Goal: Information Seeking & Learning: Understand process/instructions

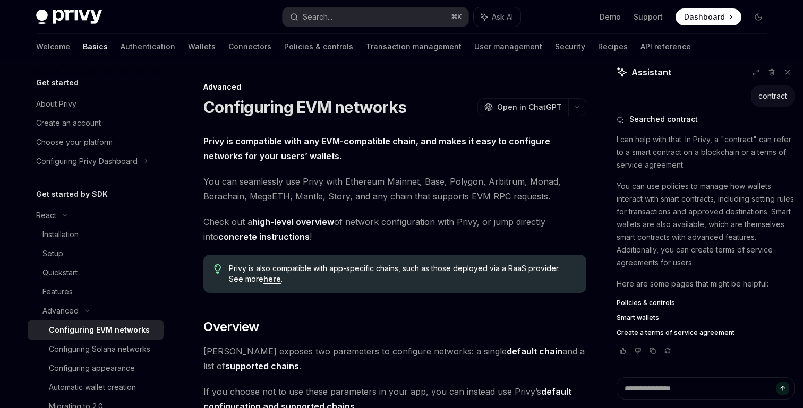
scroll to position [670, 0]
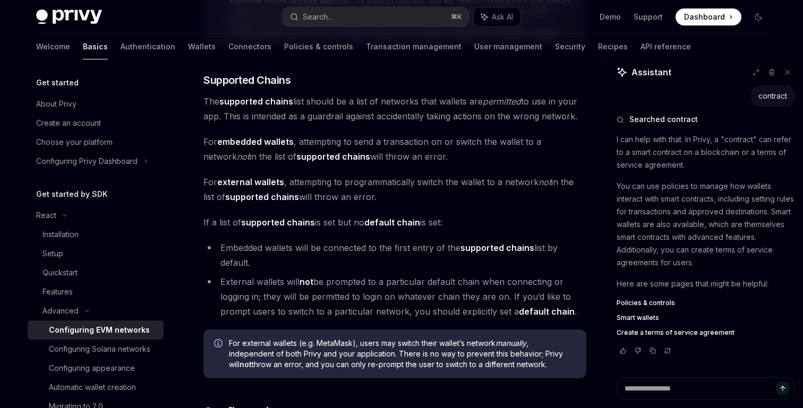
scroll to position [652, 0]
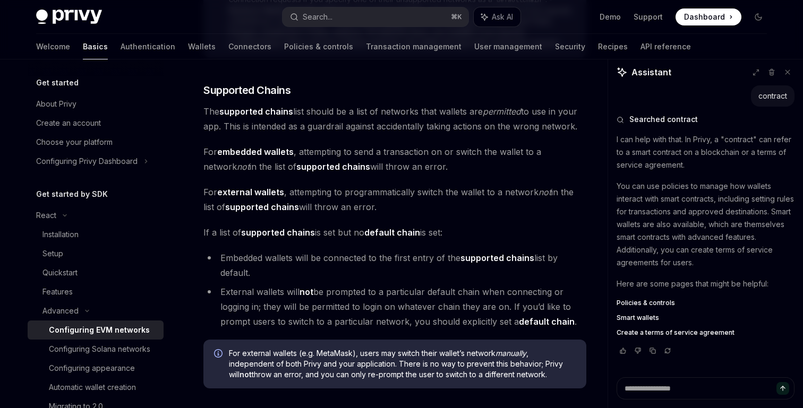
click at [792, 72] on button at bounding box center [788, 72] width 14 height 14
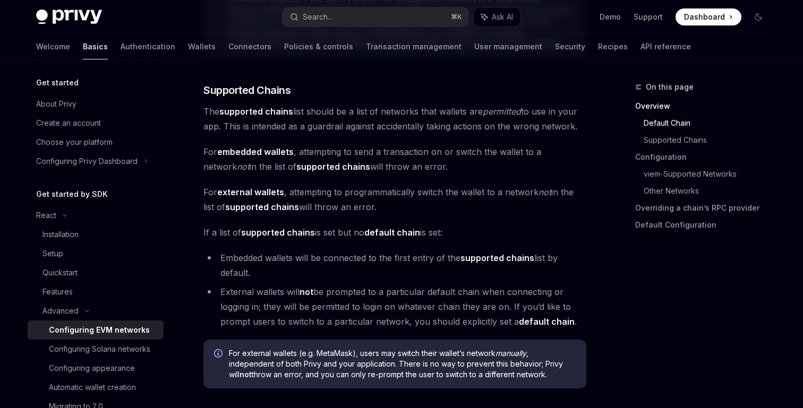
click at [397, 117] on span "The supported chains list should be a list of networks that wallets are permitt…" at bounding box center [394, 119] width 383 height 30
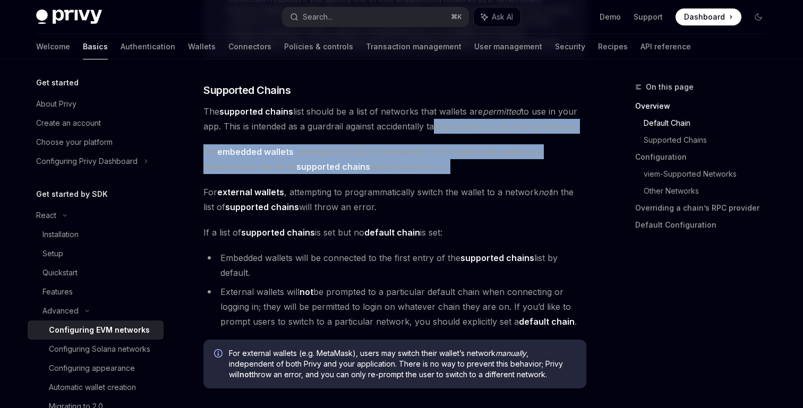
drag, startPoint x: 430, startPoint y: 122, endPoint x: 446, endPoint y: 177, distance: 56.8
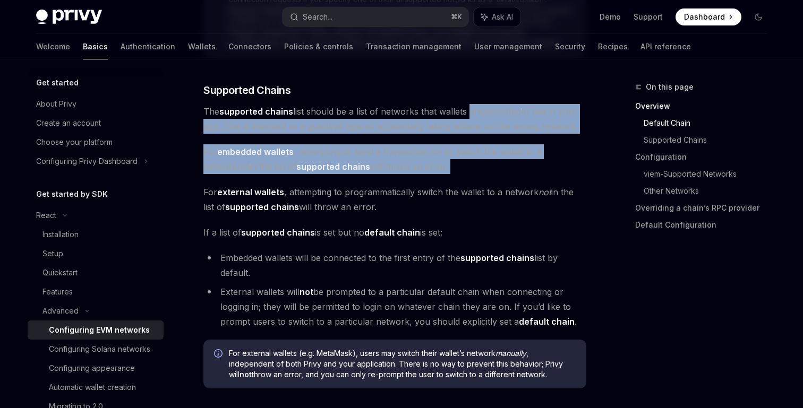
drag, startPoint x: 467, startPoint y: 117, endPoint x: 467, endPoint y: 182, distance: 65.3
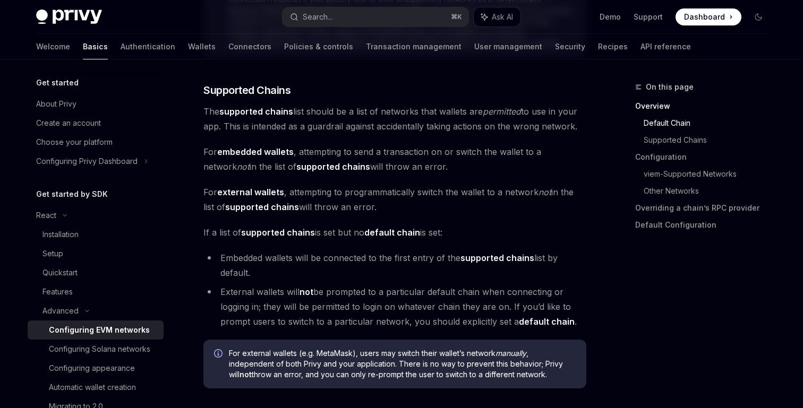
click at [423, 159] on span "For embedded wallets , attempting to send a transaction on or switch the wallet…" at bounding box center [394, 159] width 383 height 30
drag, startPoint x: 423, startPoint y: 160, endPoint x: 430, endPoint y: 193, distance: 33.2
click at [430, 193] on span "For external wallets , attempting to programmatically switch the wallet to a ne…" at bounding box center [394, 200] width 383 height 30
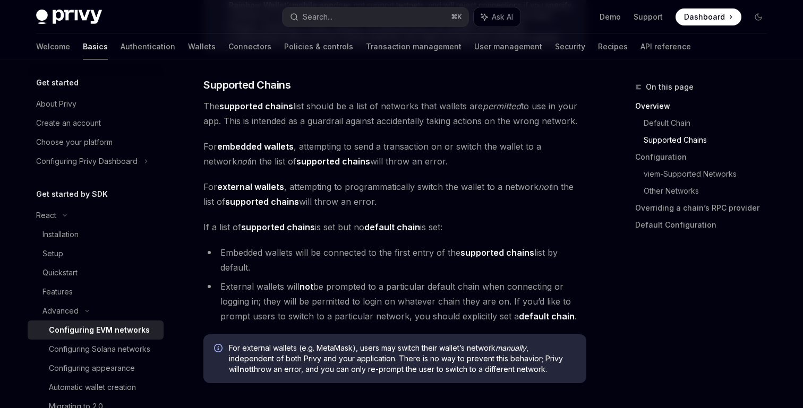
scroll to position [658, 0]
click at [388, 188] on span "For external wallets , attempting to programmatically switch the wallet to a ne…" at bounding box center [394, 193] width 383 height 30
drag, startPoint x: 356, startPoint y: 183, endPoint x: 487, endPoint y: 183, distance: 131.2
click at [487, 183] on span "For external wallets , attempting to programmatically switch the wallet to a ne…" at bounding box center [394, 193] width 383 height 30
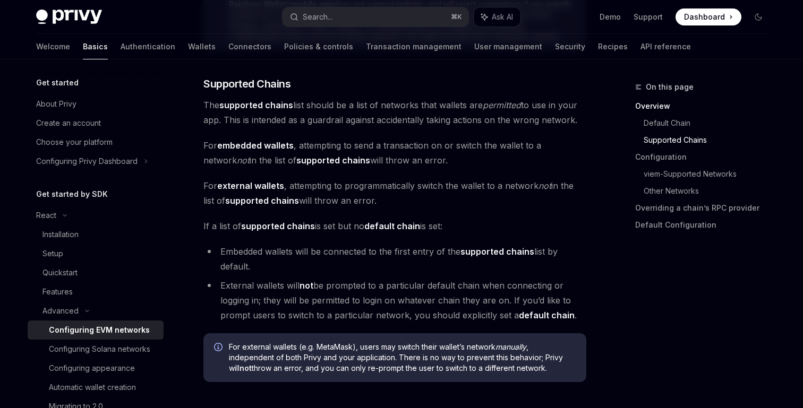
click at [372, 190] on span "For external wallets , attempting to programmatically switch the wallet to a ne…" at bounding box center [394, 193] width 383 height 30
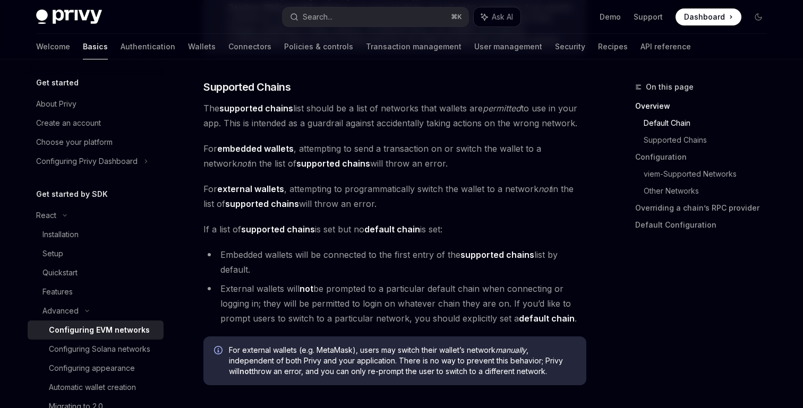
scroll to position [649, 0]
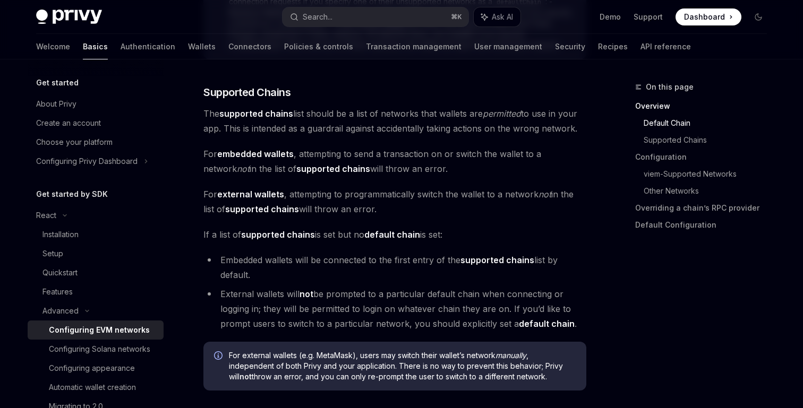
drag, startPoint x: 416, startPoint y: 277, endPoint x: 422, endPoint y: 307, distance: 30.3
click at [422, 307] on ul "Embedded wallets will be connected to the first entry of the supported chains l…" at bounding box center [394, 292] width 383 height 79
click at [422, 307] on li "External wallets will not be prompted to a particular default chain when connec…" at bounding box center [394, 309] width 383 height 45
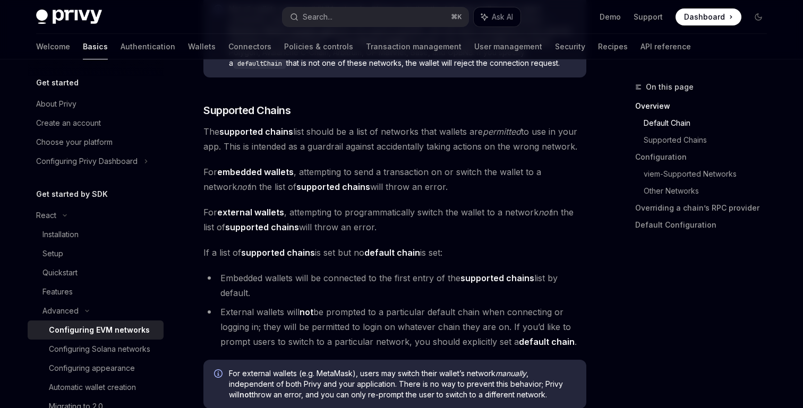
scroll to position [626, 0]
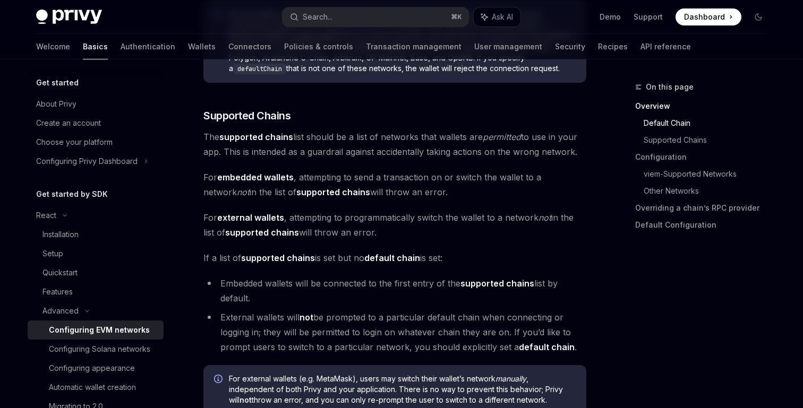
click at [387, 190] on span "For embedded wallets , attempting to send a transaction on or switch the wallet…" at bounding box center [394, 185] width 383 height 30
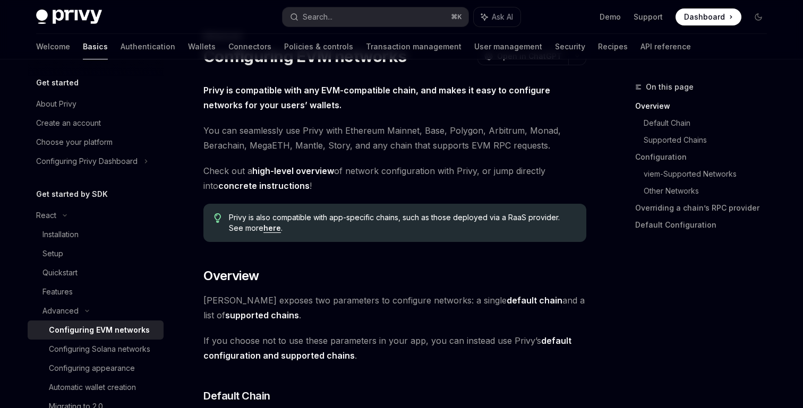
scroll to position [0, 0]
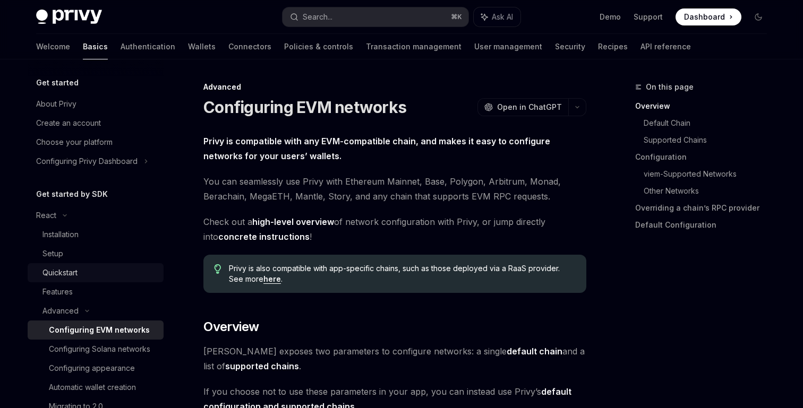
click at [106, 269] on div "Quickstart" at bounding box center [99, 273] width 115 height 13
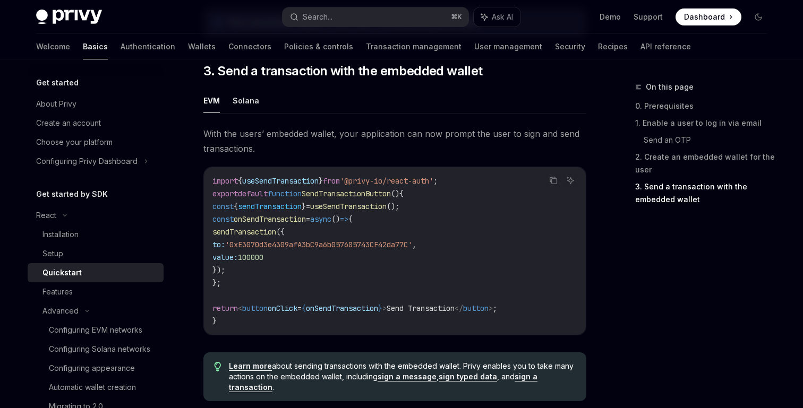
scroll to position [1086, 0]
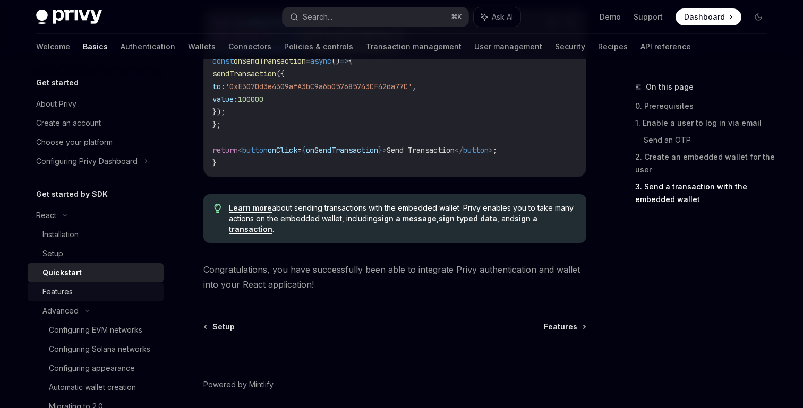
click at [104, 286] on div "Features" at bounding box center [99, 292] width 115 height 13
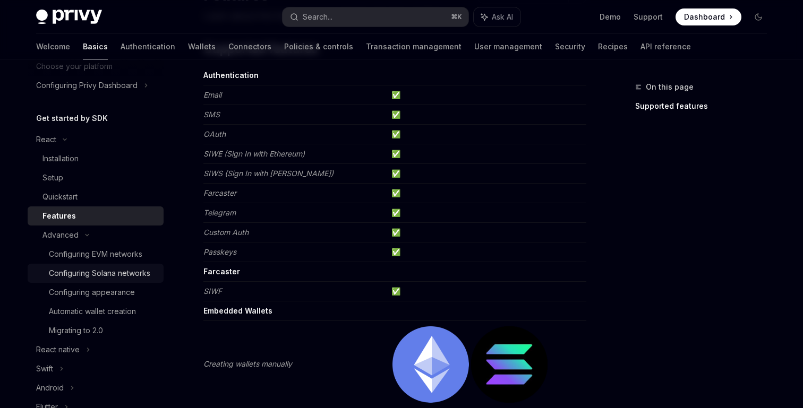
scroll to position [126, 0]
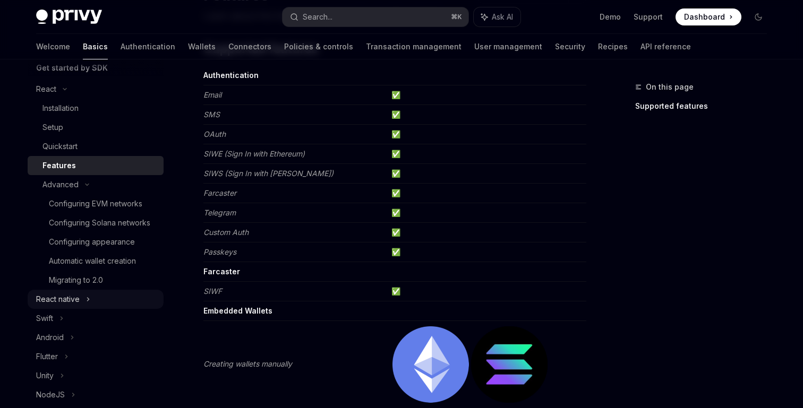
click at [83, 299] on div "React native" at bounding box center [96, 299] width 136 height 19
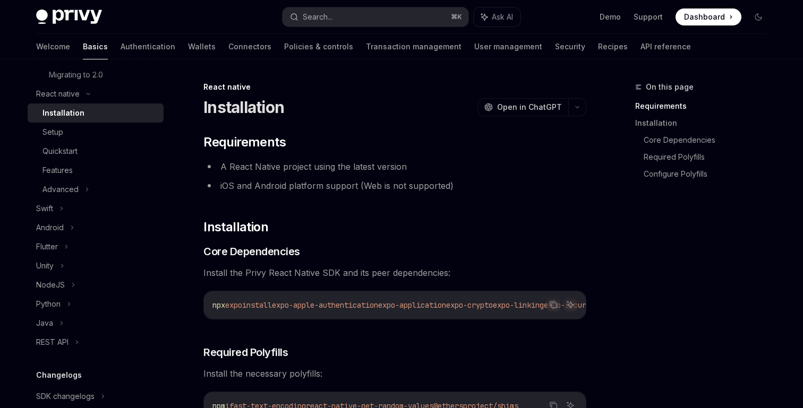
scroll to position [345, 0]
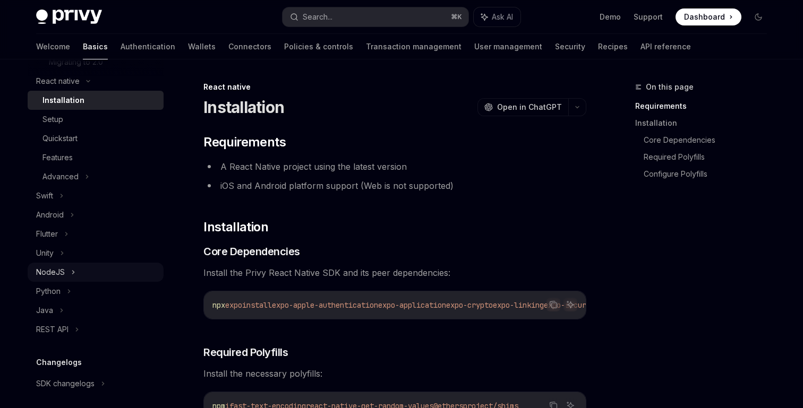
click at [80, 279] on div "NodeJS" at bounding box center [96, 272] width 136 height 19
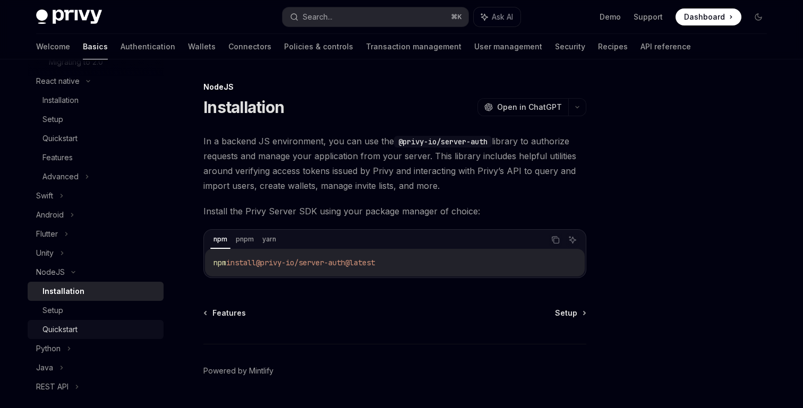
click at [88, 332] on div "Quickstart" at bounding box center [99, 329] width 115 height 13
type textarea "*"
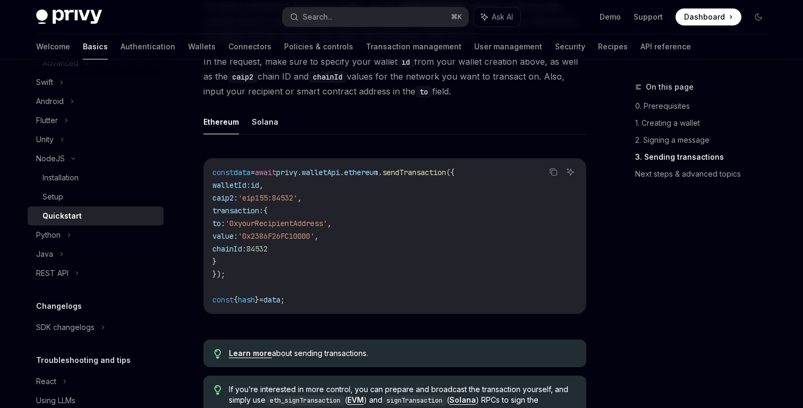
scroll to position [831, 0]
click at [314, 242] on span "'0x2386F26FC10000'" at bounding box center [276, 237] width 76 height 10
click at [319, 260] on code "const data = await privy . walletApi . ethereum . sendTransaction ({ walletId: …" at bounding box center [394, 237] width 365 height 140
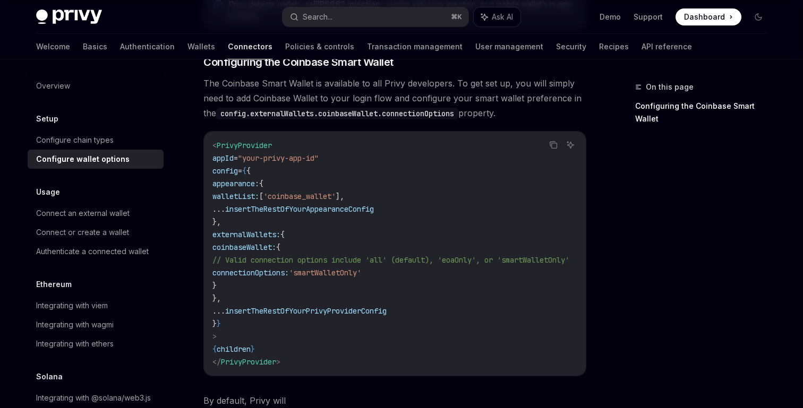
scroll to position [1205, 0]
click at [475, 194] on code "< PrivyProvider appId = "your-privy-app-id" config = { { appearance: { walletLi…" at bounding box center [403, 252] width 382 height 229
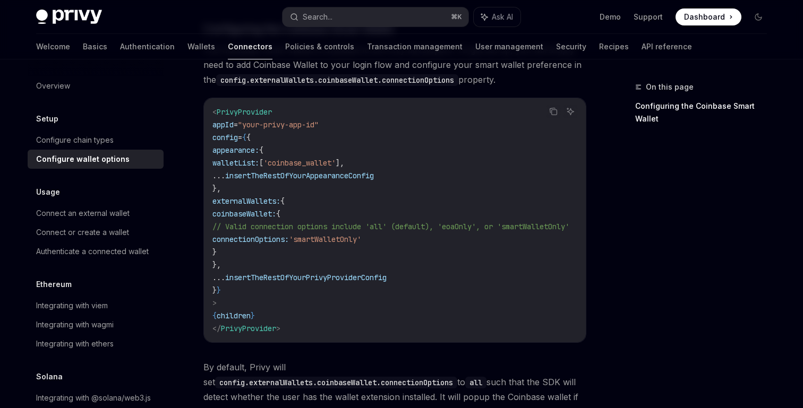
click at [320, 212] on code "< PrivyProvider appId = "your-privy-app-id" config = { { appearance: { walletLi…" at bounding box center [403, 220] width 382 height 229
click at [288, 241] on code "< PrivyProvider appId = "your-privy-app-id" config = { { appearance: { walletLi…" at bounding box center [403, 220] width 382 height 229
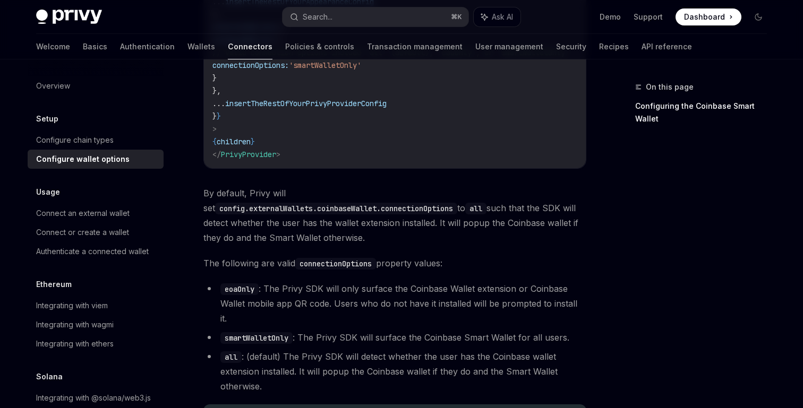
scroll to position [1480, 0]
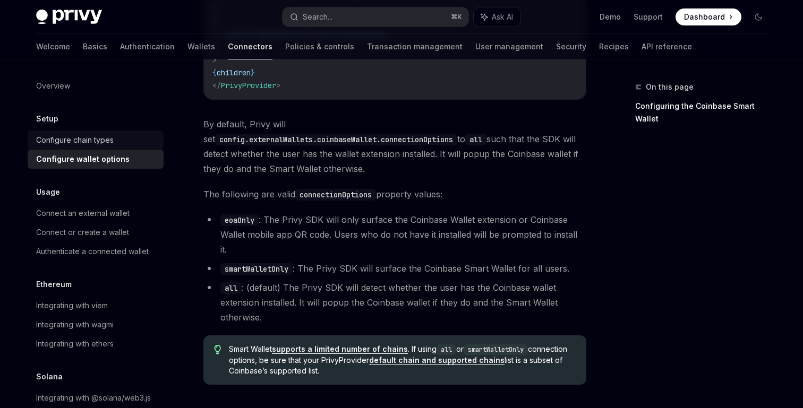
click at [71, 140] on div "Configure chain types" at bounding box center [75, 140] width 78 height 13
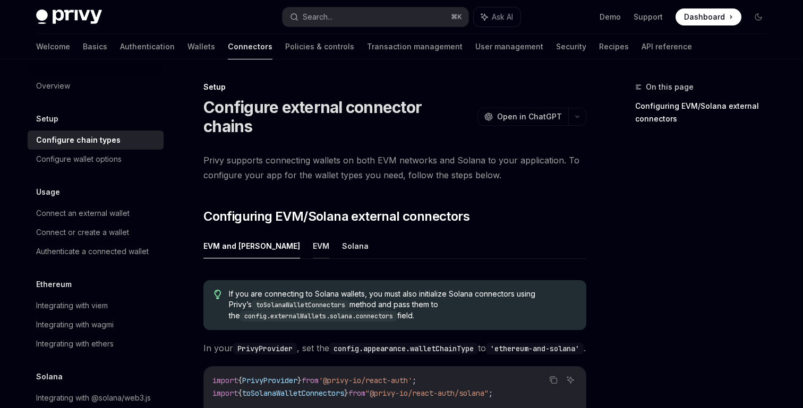
click at [313, 234] on button "EVM" at bounding box center [321, 246] width 16 height 25
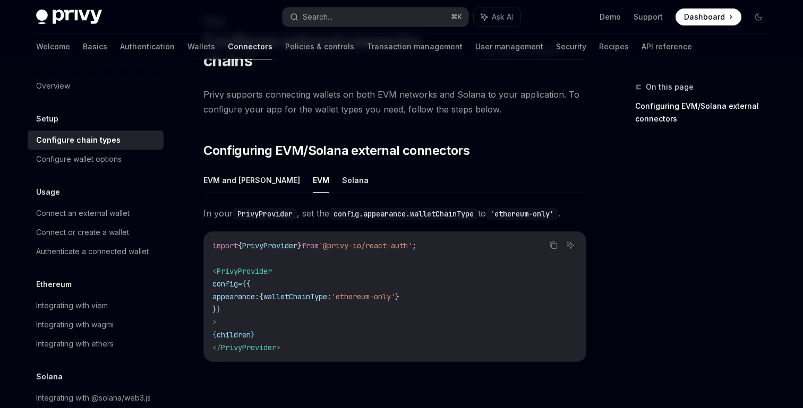
scroll to position [3, 0]
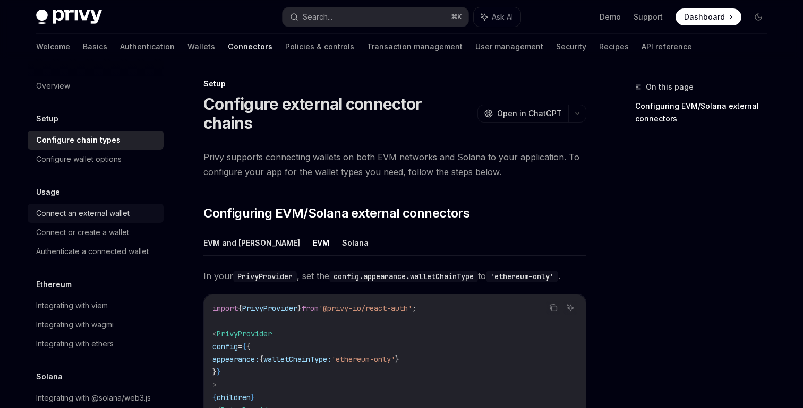
click at [94, 216] on div "Connect an external wallet" at bounding box center [82, 213] width 93 height 13
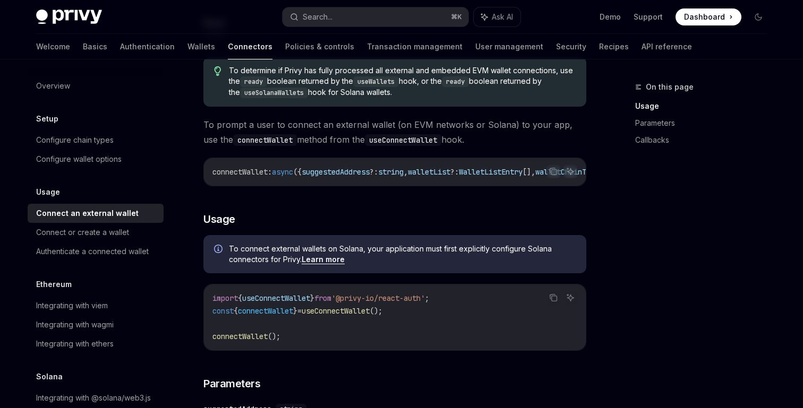
scroll to position [60, 0]
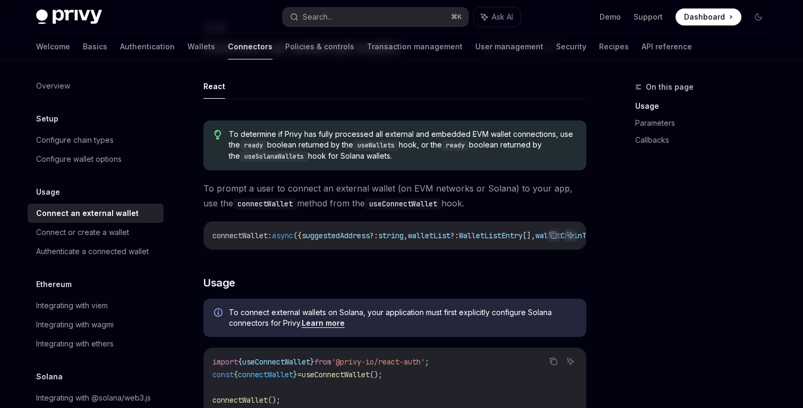
click at [312, 155] on span "To determine if Privy has fully processed all external and embedded EVM wallet …" at bounding box center [402, 145] width 347 height 33
drag, startPoint x: 328, startPoint y: 141, endPoint x: 328, endPoint y: 161, distance: 20.2
click at [328, 161] on div "To determine if Privy has fully processed all external and embedded EVM wallet …" at bounding box center [394, 146] width 383 height 50
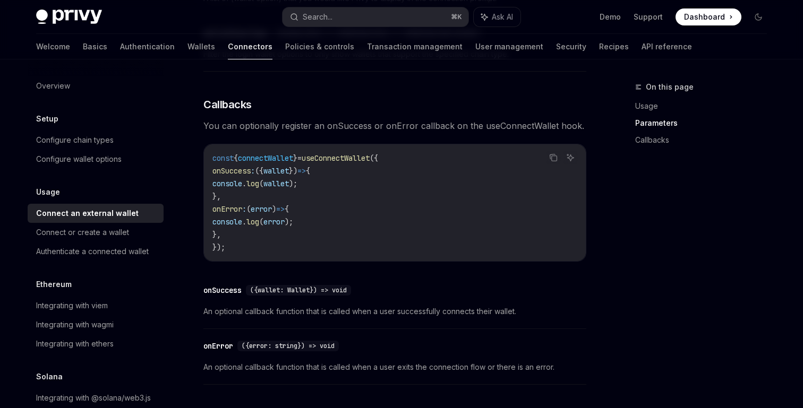
scroll to position [565, 0]
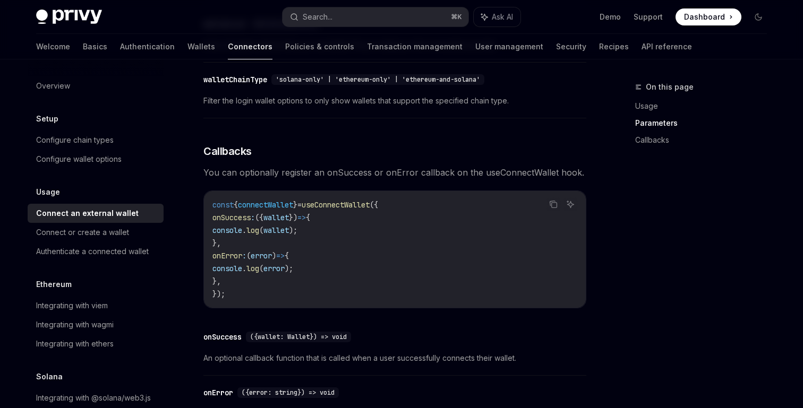
click at [362, 179] on span "You can optionally register an onSuccess or onError callback on the useConnectW…" at bounding box center [394, 172] width 383 height 15
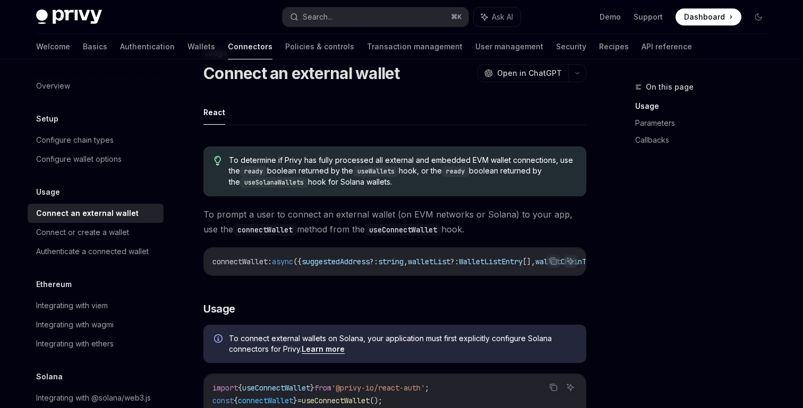
scroll to position [0, 0]
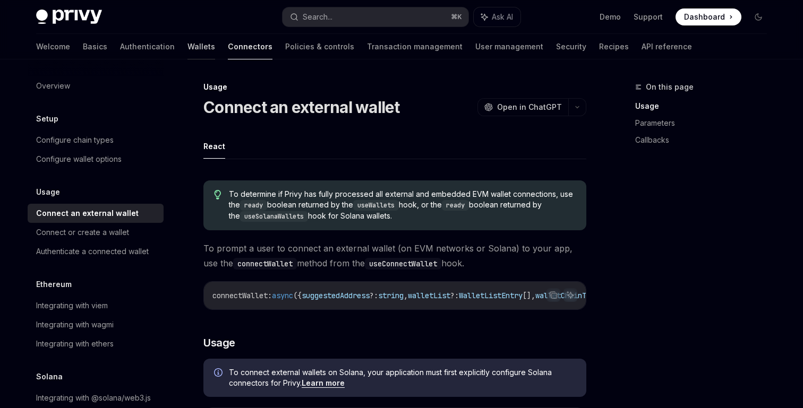
click at [187, 57] on link "Wallets" at bounding box center [201, 46] width 28 height 25
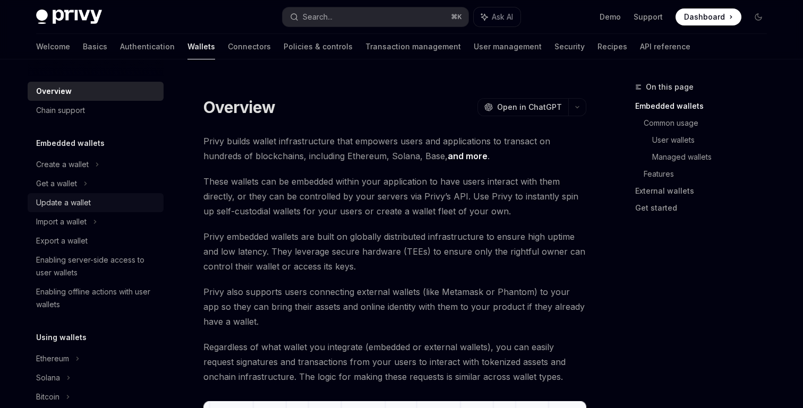
click at [92, 208] on div "Update a wallet" at bounding box center [96, 202] width 121 height 13
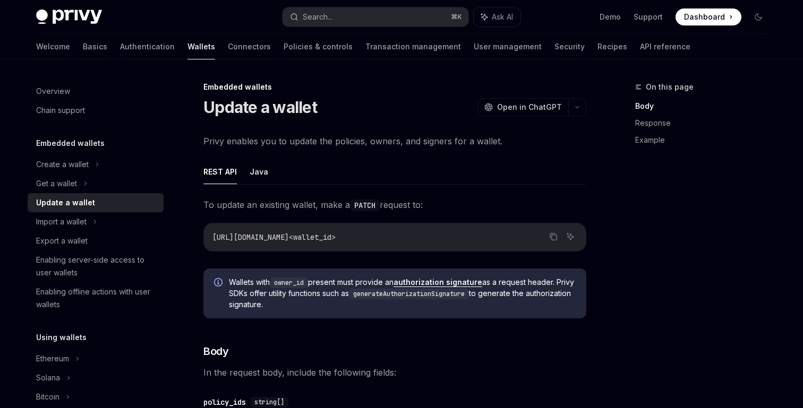
scroll to position [144, 0]
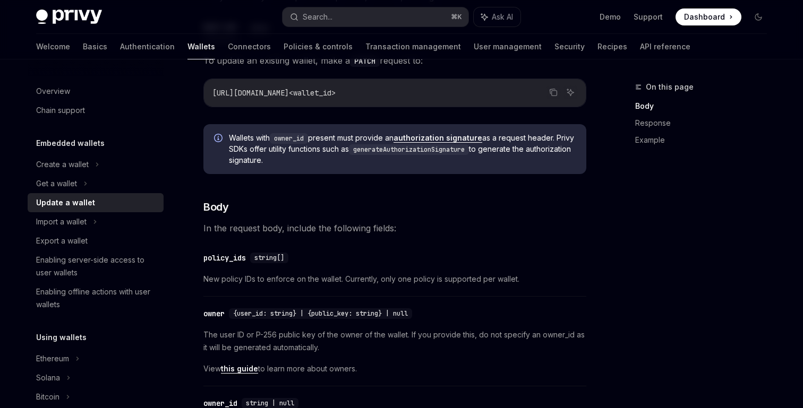
click at [91, 32] on div "Privy Docs home page Search... ⌘ K Ask AI Demo Support Dashboard Dashboard Sear…" at bounding box center [401, 17] width 731 height 34
click at [120, 37] on link "Authentication" at bounding box center [147, 46] width 55 height 25
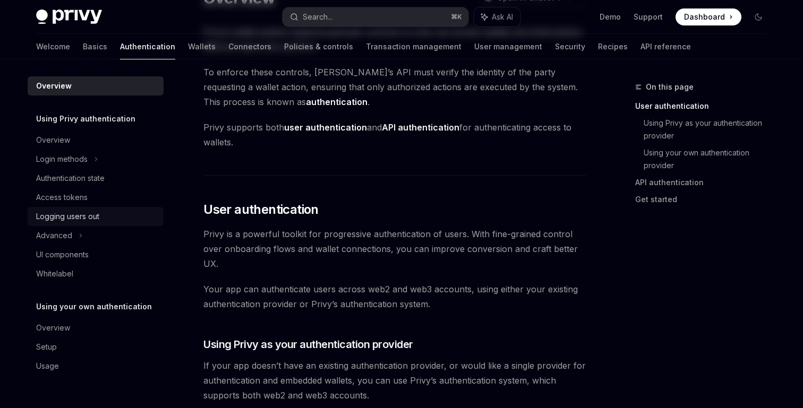
scroll to position [100, 0]
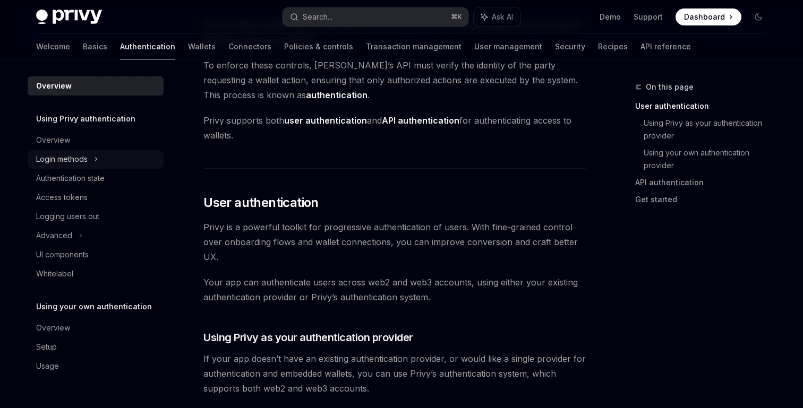
click at [90, 164] on div "Login methods" at bounding box center [96, 159] width 136 height 19
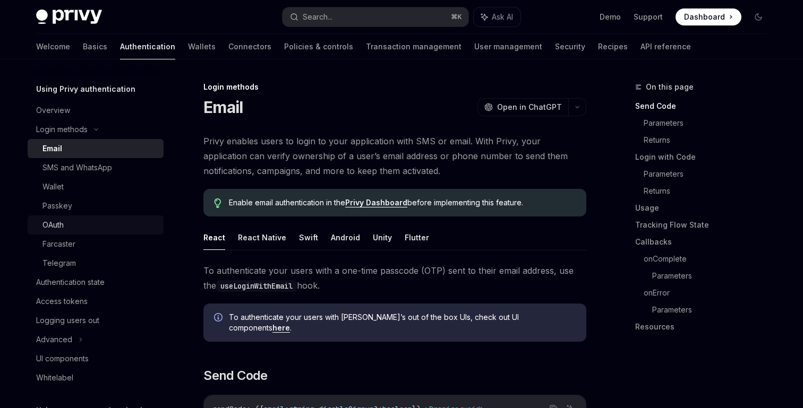
scroll to position [77, 0]
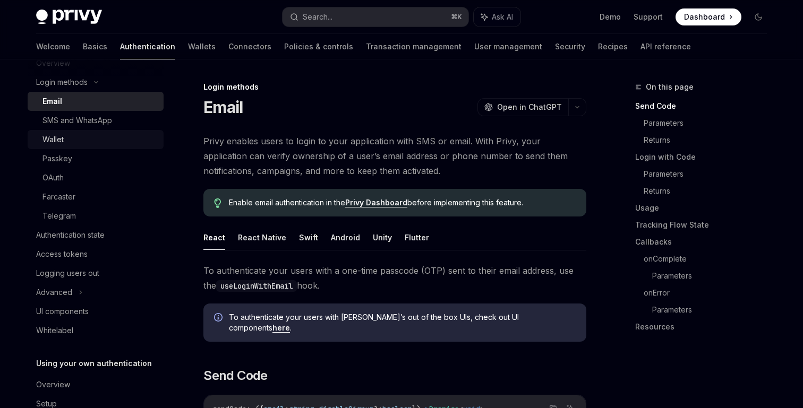
click at [70, 143] on div "Wallet" at bounding box center [99, 139] width 115 height 13
type textarea "*"
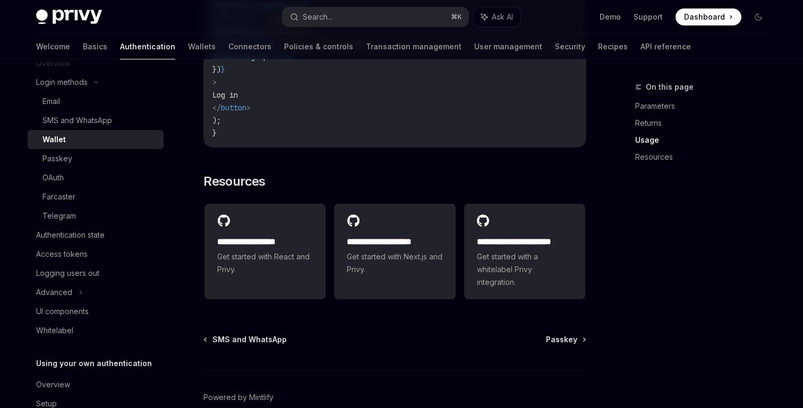
scroll to position [882, 0]
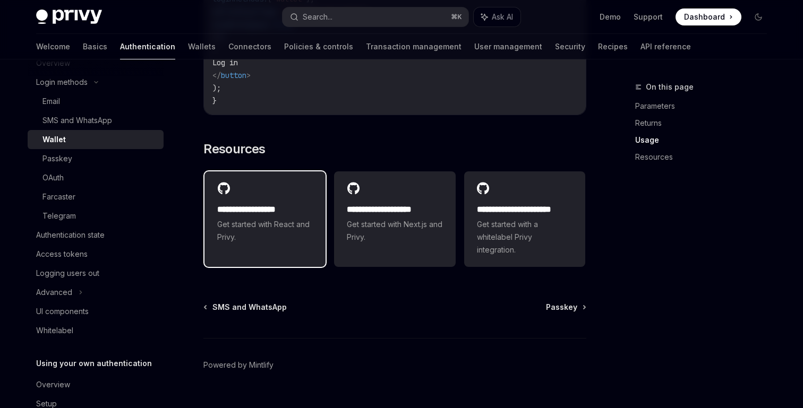
click at [264, 244] on span "Get started with React and Privy." at bounding box center [265, 230] width 96 height 25
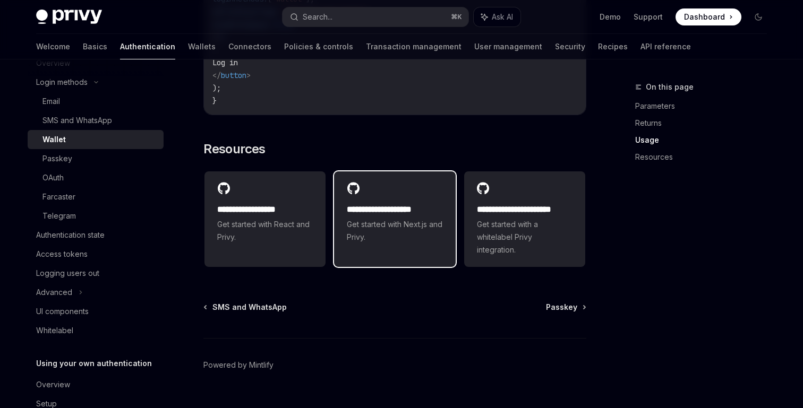
click at [412, 244] on span "Get started with Next.js and Privy." at bounding box center [395, 230] width 96 height 25
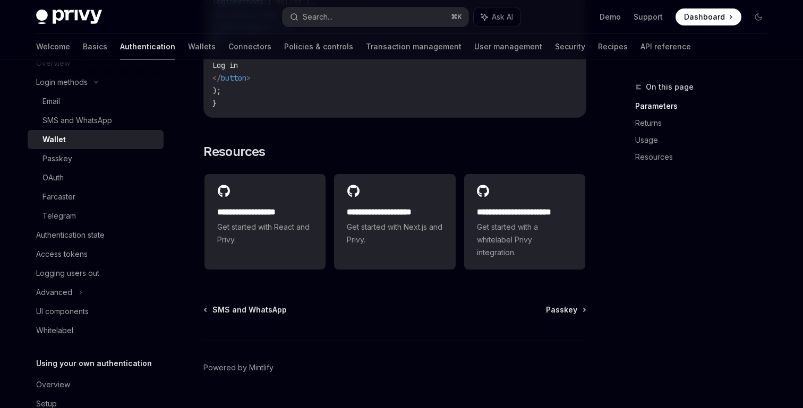
scroll to position [927, 0]
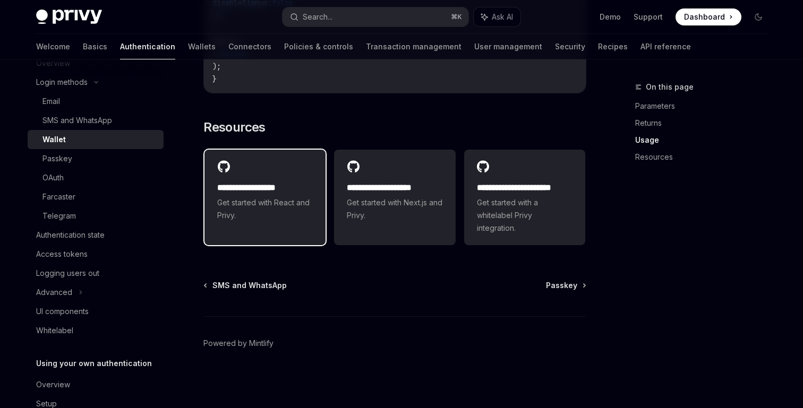
click at [263, 178] on div "**********" at bounding box center [264, 191] width 121 height 83
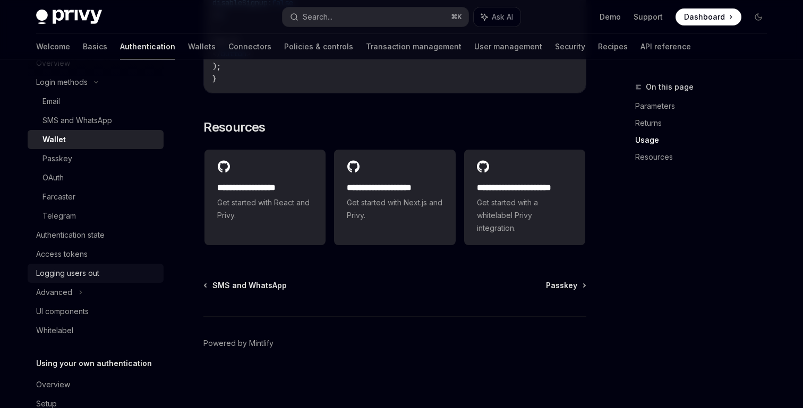
scroll to position [64, 0]
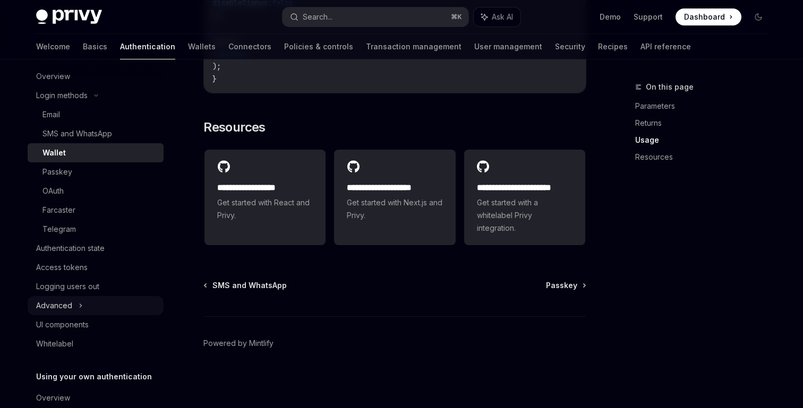
click at [99, 309] on div "Advanced" at bounding box center [96, 305] width 136 height 19
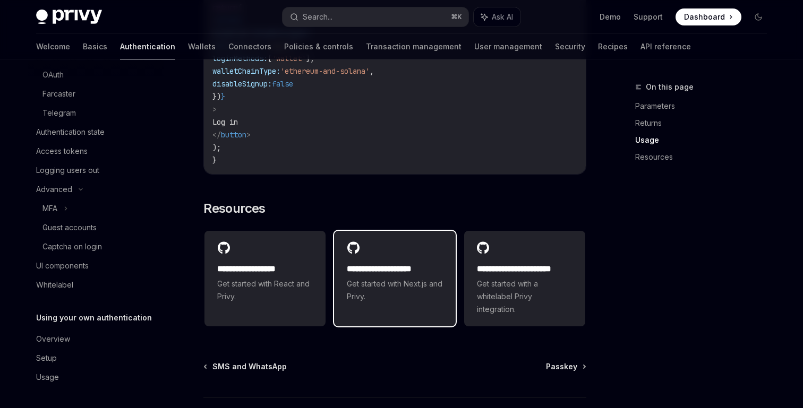
scroll to position [824, 0]
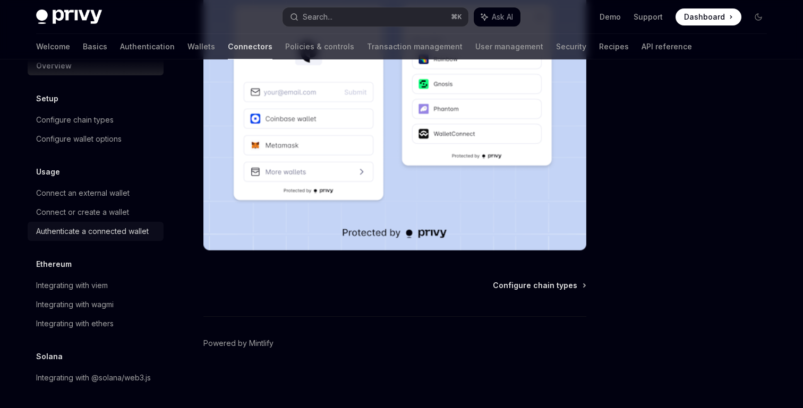
scroll to position [21, 0]
click at [110, 121] on div "Configure chain types" at bounding box center [75, 119] width 78 height 13
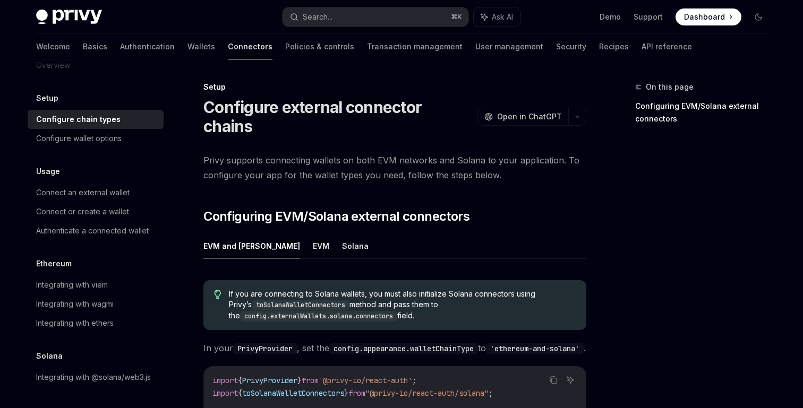
scroll to position [183, 0]
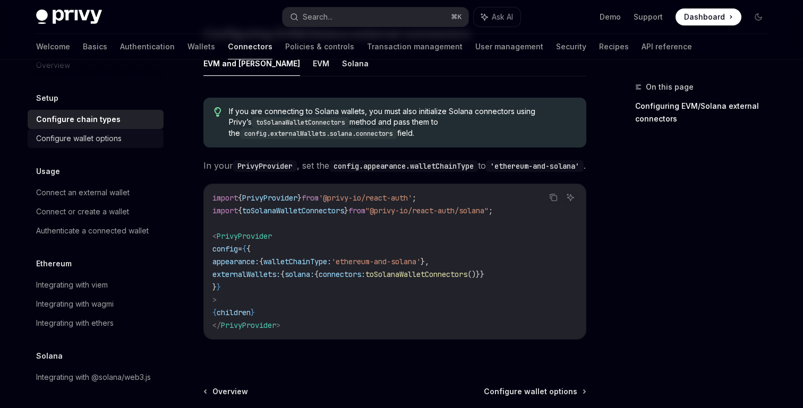
click at [135, 134] on div "Configure wallet options" at bounding box center [96, 138] width 121 height 13
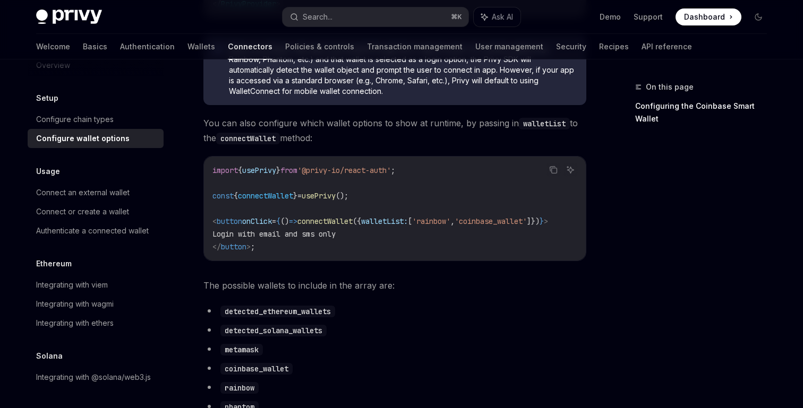
scroll to position [363, 0]
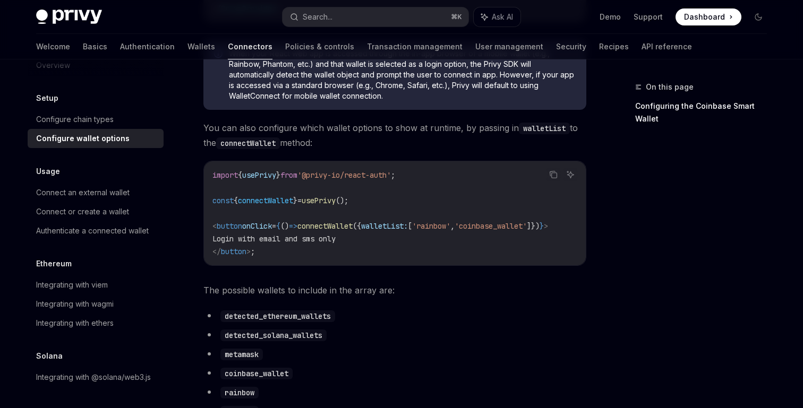
click at [476, 148] on span "You can also configure which wallet options to show at runtime, by passing in w…" at bounding box center [394, 136] width 383 height 30
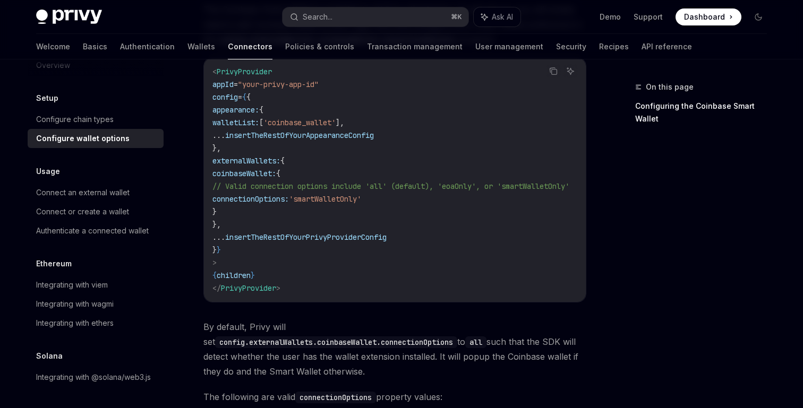
scroll to position [1452, 0]
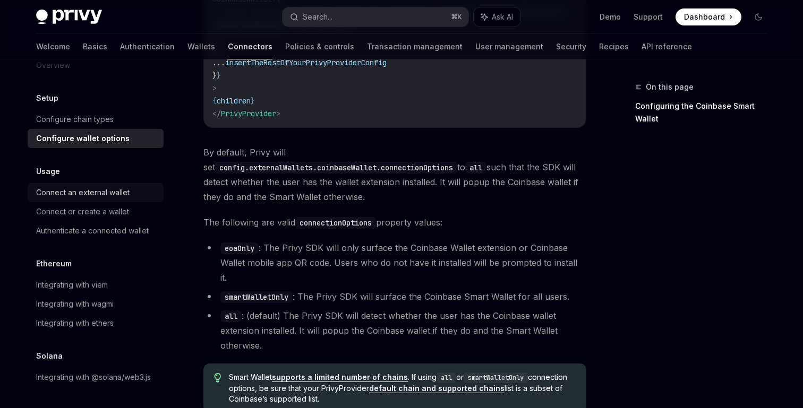
click at [111, 199] on div "Connect an external wallet" at bounding box center [82, 192] width 93 height 13
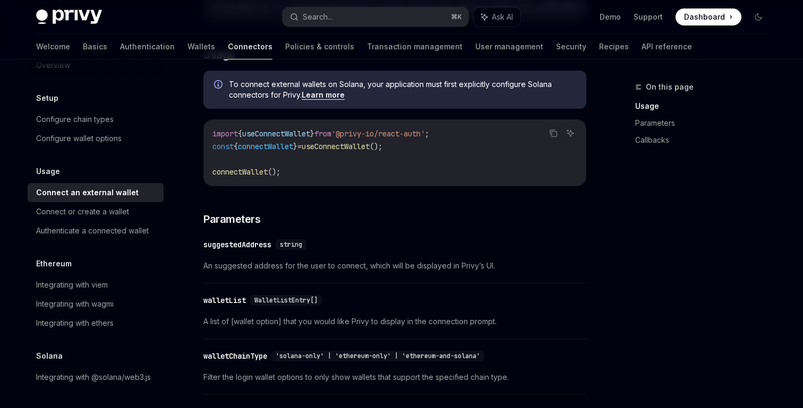
click at [296, 231] on div "To determine if Privy has fully processed all external and embedded EVM wallet …" at bounding box center [394, 299] width 383 height 830
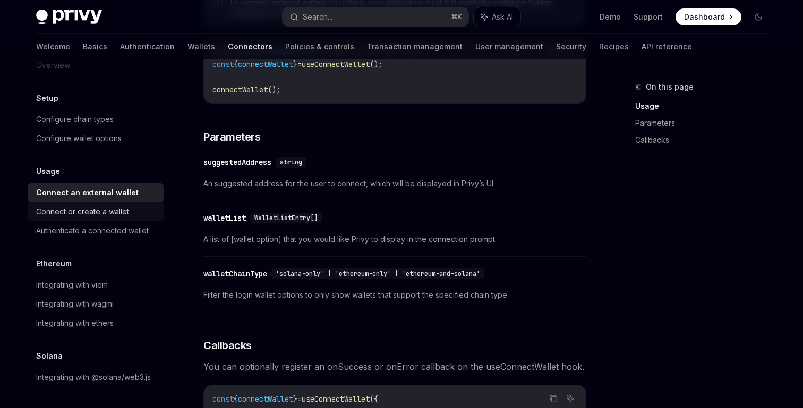
click at [88, 206] on div "Connect or create a wallet" at bounding box center [82, 212] width 93 height 13
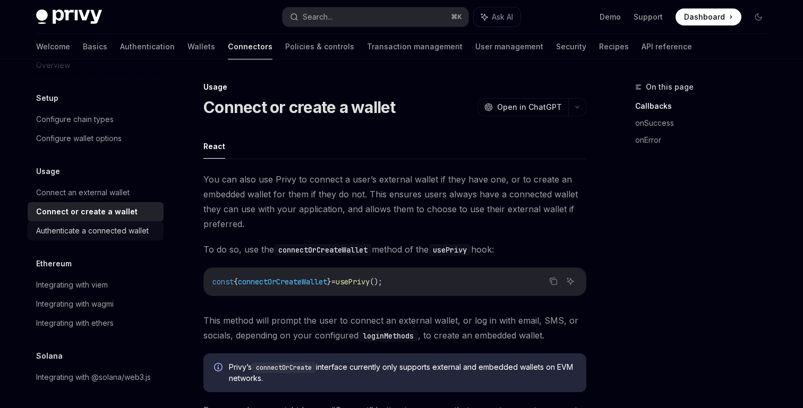
click at [106, 233] on div "Authenticate a connected wallet" at bounding box center [92, 231] width 113 height 13
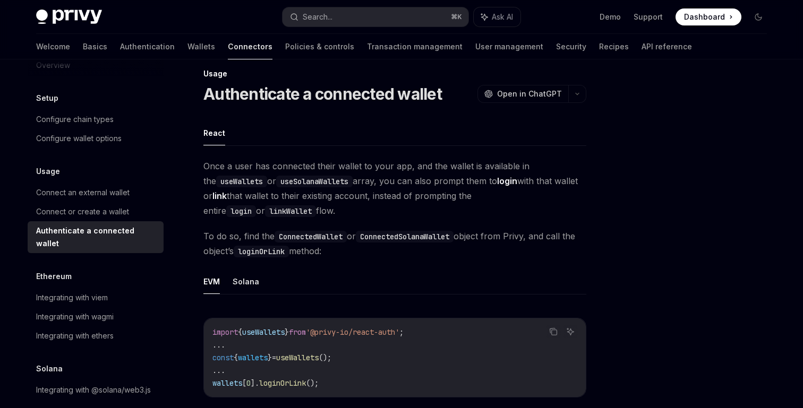
scroll to position [99, 0]
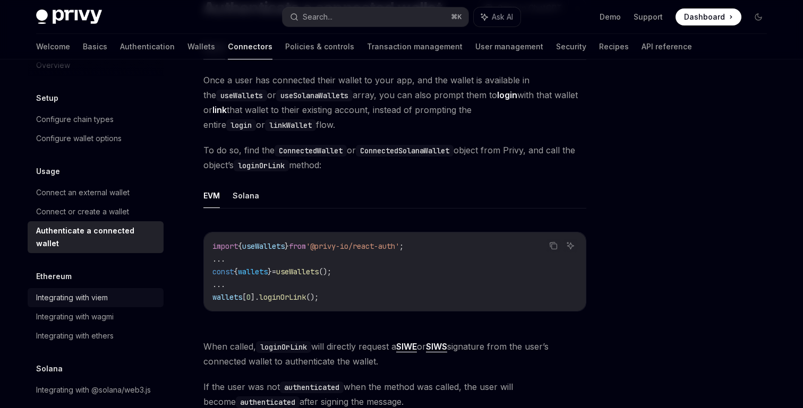
click at [94, 292] on div "Integrating with viem" at bounding box center [72, 298] width 72 height 13
type textarea "*"
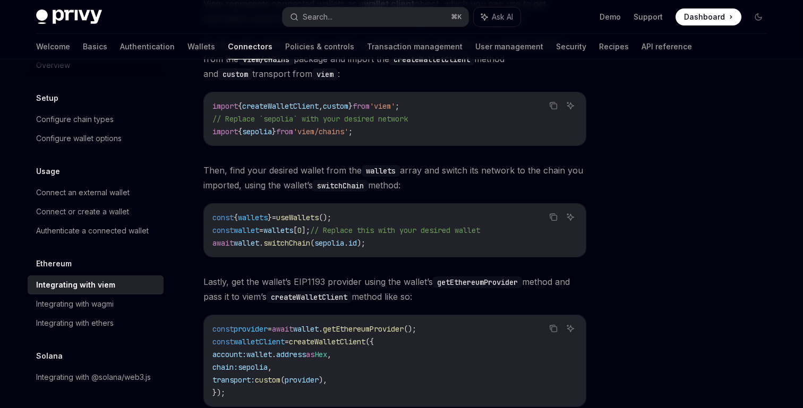
scroll to position [216, 0]
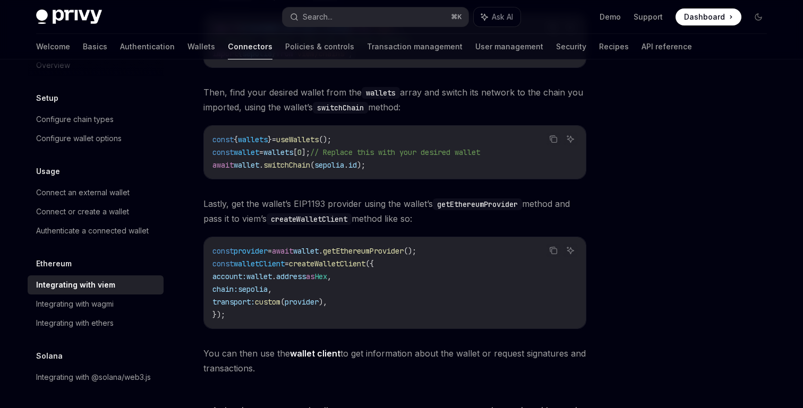
click at [339, 160] on span "sepolia" at bounding box center [329, 165] width 30 height 10
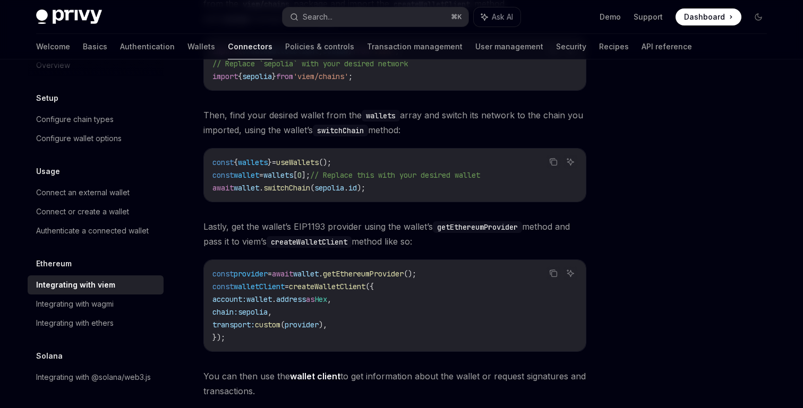
scroll to position [190, 0]
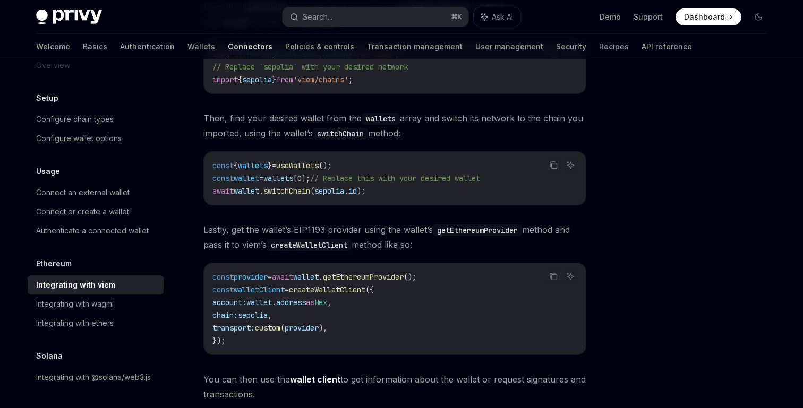
click at [414, 204] on div "const { wallets } = useWallets (); const wallet = wallets [ 0 ]; // Replace thi…" at bounding box center [395, 178] width 382 height 53
